Goal: Navigation & Orientation: Find specific page/section

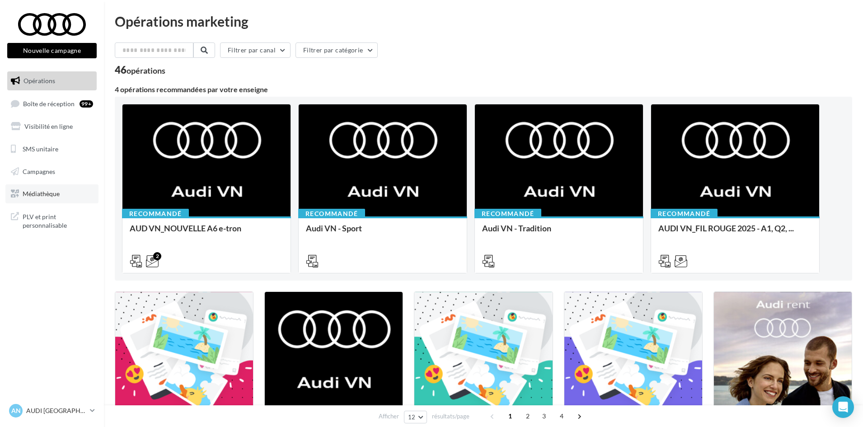
click at [42, 191] on span "Médiathèque" at bounding box center [41, 194] width 37 height 8
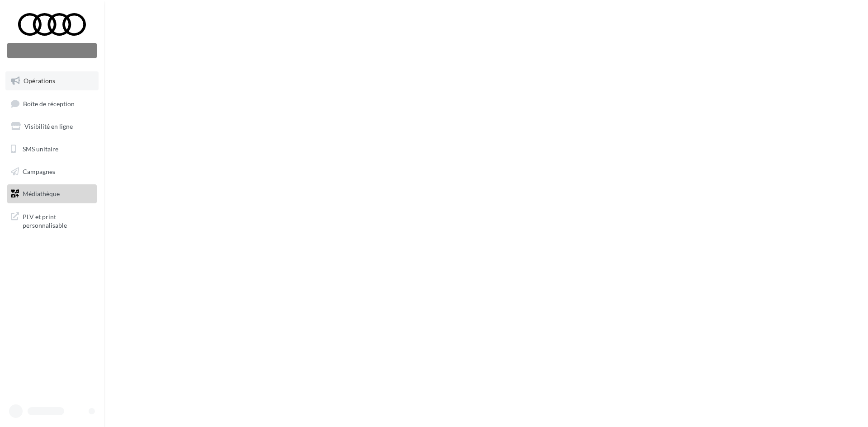
click at [43, 84] on span "Opérations" at bounding box center [39, 81] width 32 height 8
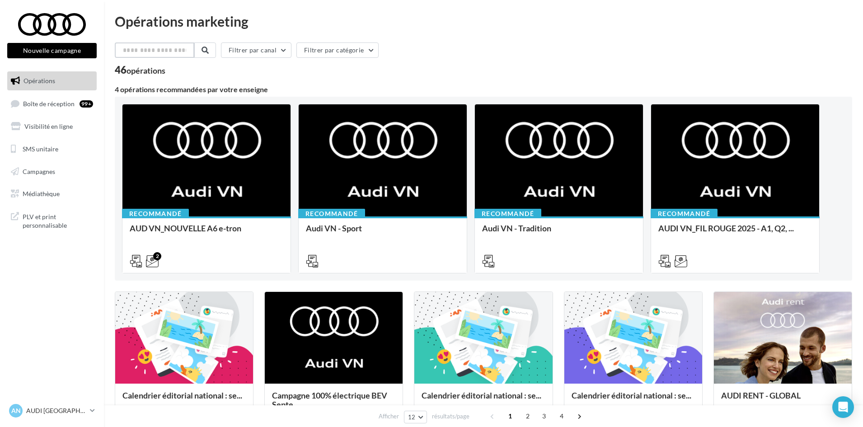
click at [161, 44] on input "text" at bounding box center [155, 49] width 80 height 15
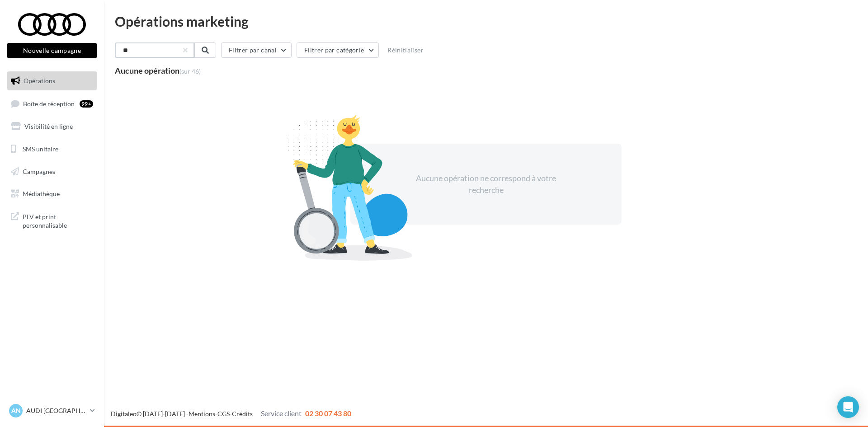
type input "*"
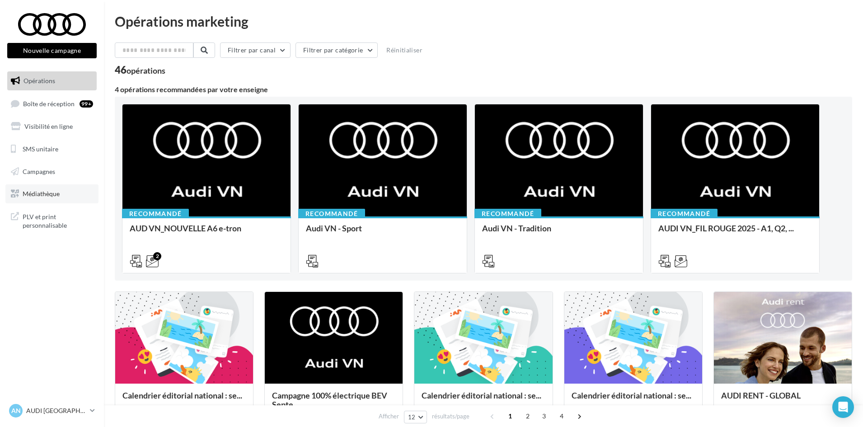
click at [53, 196] on span "Médiathèque" at bounding box center [41, 194] width 37 height 8
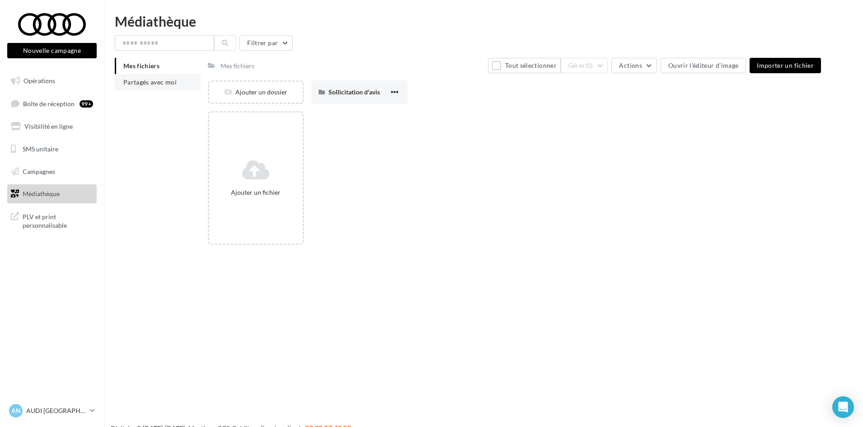
click at [156, 80] on span "Partagés avec moi" at bounding box center [149, 82] width 53 height 8
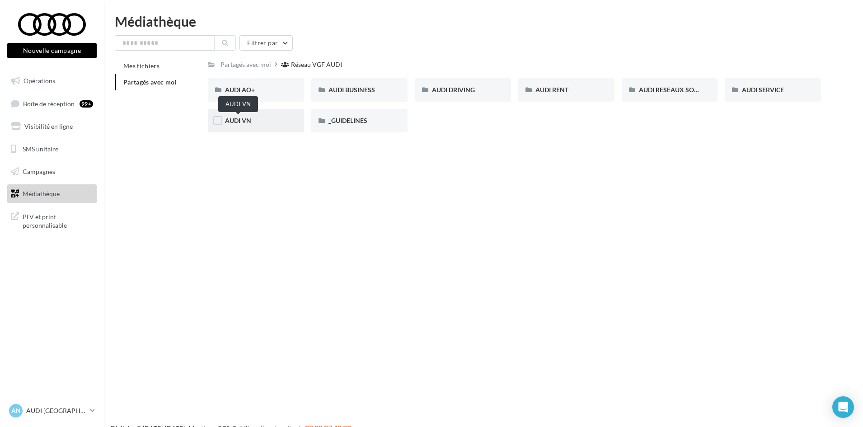
click at [249, 122] on span "AUDI VN" at bounding box center [238, 121] width 26 height 8
